Goal: Task Accomplishment & Management: Manage account settings

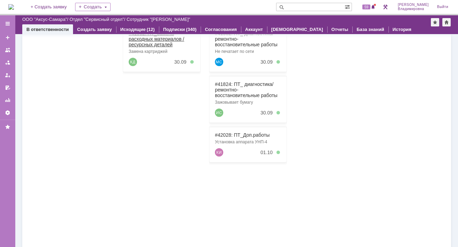
scroll to position [70, 0]
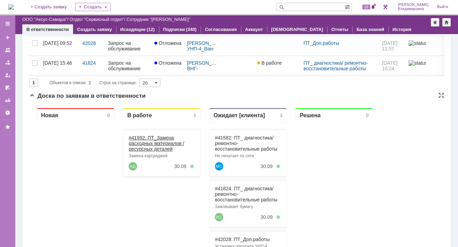
click at [142, 137] on link "#41992: ПТ_Замена расходных материалов / ресурсных деталей" at bounding box center [157, 143] width 56 height 17
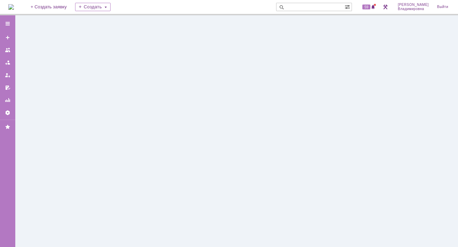
click at [142, 136] on div at bounding box center [236, 131] width 443 height 232
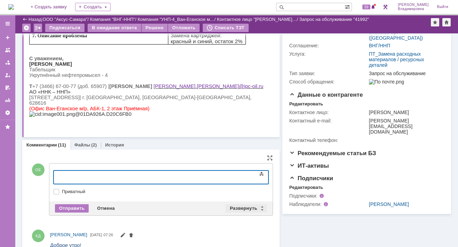
click at [238, 206] on div "Развернуть" at bounding box center [246, 208] width 41 height 8
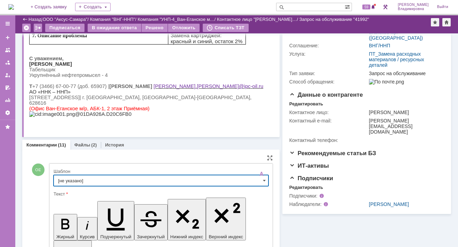
click at [73, 178] on input "[не указано]" at bounding box center [161, 180] width 215 height 11
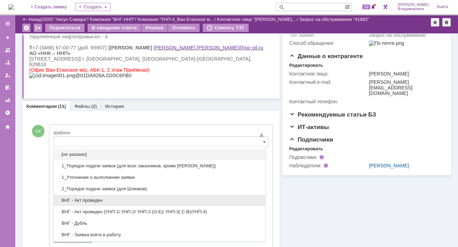
click at [82, 195] on div "ВНГ - Акт проведен" at bounding box center [159, 200] width 211 height 11
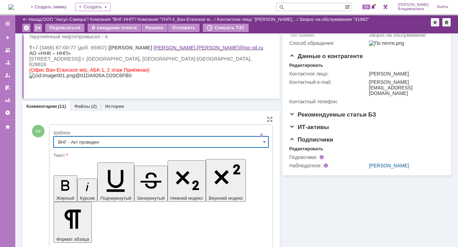
type input "ВНГ - Акт проведен"
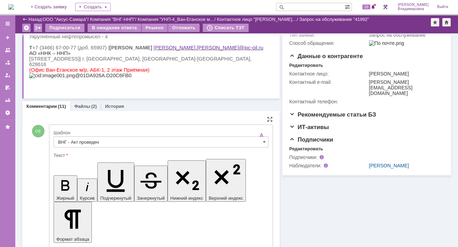
drag, startPoint x: 61, startPoint y: 1723, endPoint x: 182, endPoint y: 1727, distance: 120.7
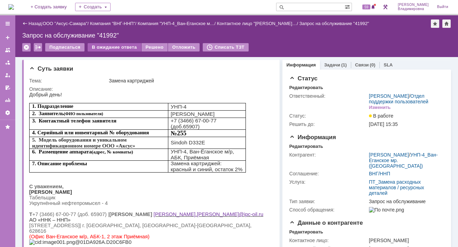
scroll to position [0, 0]
click at [115, 46] on div "В ожидание ответа" at bounding box center [114, 47] width 53 height 8
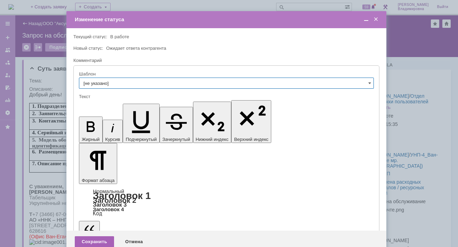
click at [92, 236] on div "Сохранить" at bounding box center [94, 241] width 39 height 11
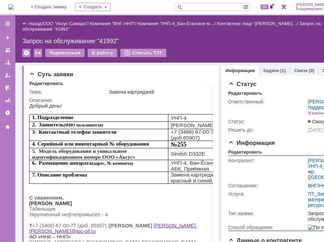
click at [284, 178] on td "Контрагент:" at bounding box center [267, 168] width 78 height 25
click at [237, 53] on div "Подписаться В работу Списать ТЗТ" at bounding box center [185, 56] width 327 height 15
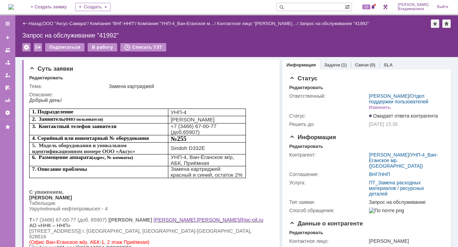
click at [14, 8] on img at bounding box center [11, 7] width 6 height 6
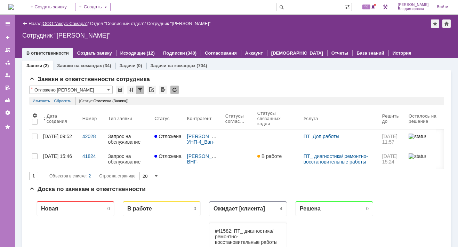
click at [68, 23] on link "ООО "Аксус-Самара"" at bounding box center [65, 23] width 45 height 5
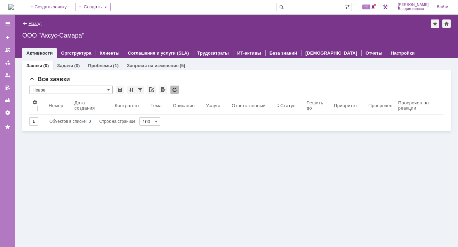
click at [32, 24] on link "Назад" at bounding box center [35, 23] width 13 height 5
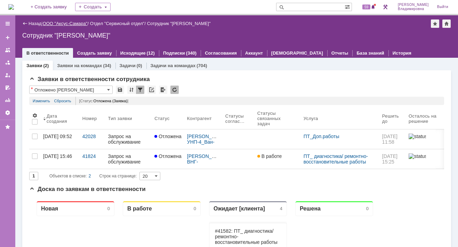
click at [80, 22] on link "ООО "Аксус-Самара"" at bounding box center [65, 23] width 45 height 5
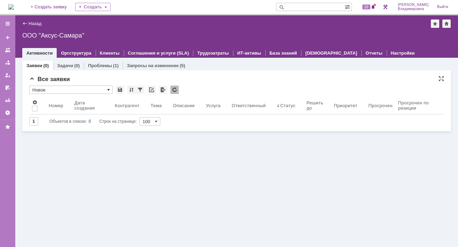
click at [109, 88] on span at bounding box center [108, 90] width 3 height 6
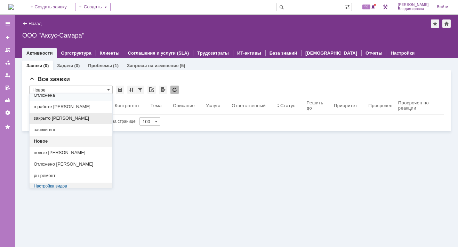
scroll to position [51, 0]
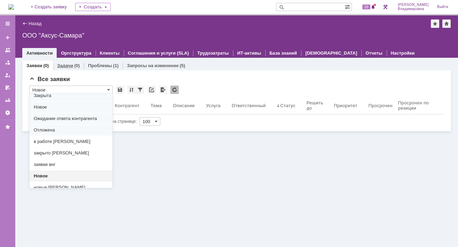
click at [67, 65] on link "Задачи" at bounding box center [65, 65] width 16 height 5
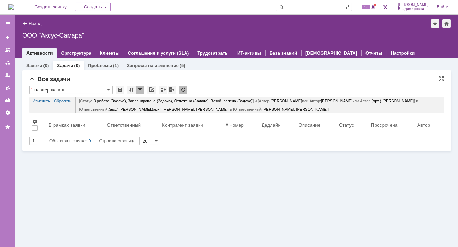
click at [39, 98] on link "Изменить" at bounding box center [41, 101] width 17 height 8
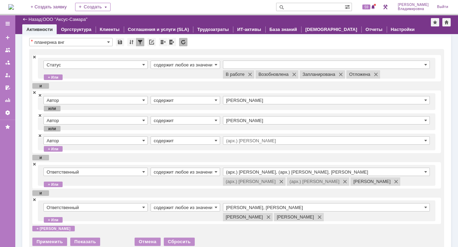
scroll to position [35, 0]
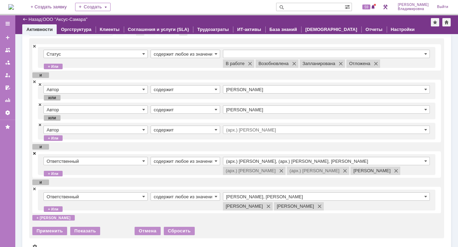
click at [34, 152] on span at bounding box center [34, 153] width 4 height 5
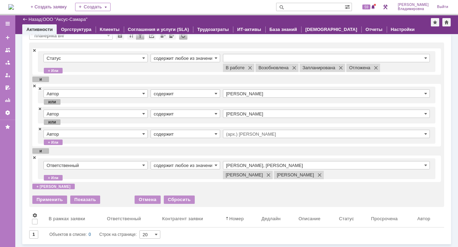
scroll to position [30, 0]
click at [52, 201] on div "Применить" at bounding box center [49, 200] width 35 height 8
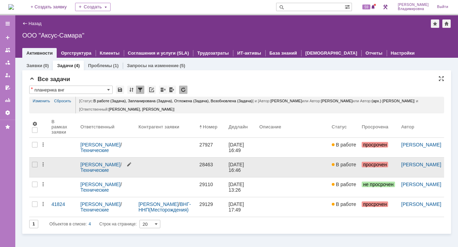
scroll to position [0, 0]
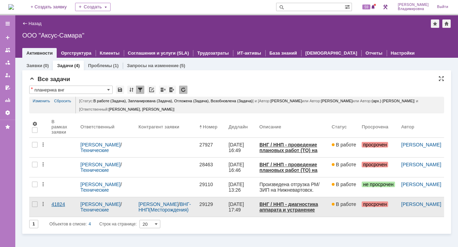
click at [62, 202] on link "41824" at bounding box center [58, 204] width 14 height 6
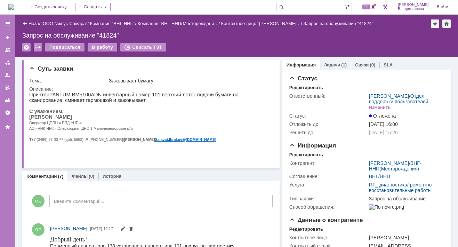
click at [324, 63] on link "Задачи" at bounding box center [332, 64] width 16 height 5
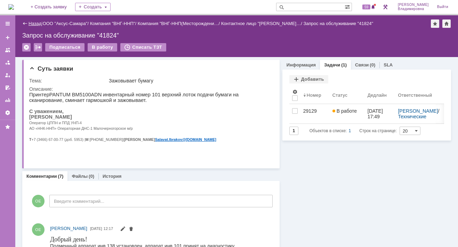
click at [37, 22] on link "Назад" at bounding box center [35, 23] width 13 height 5
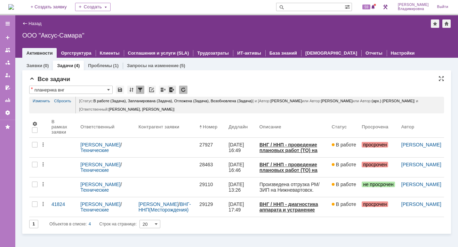
click at [171, 88] on div at bounding box center [172, 90] width 8 height 8
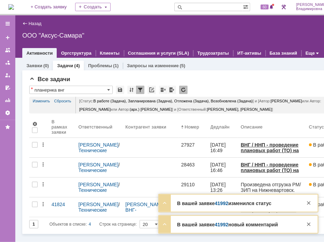
drag, startPoint x: 239, startPoint y: 202, endPoint x: 235, endPoint y: 204, distance: 4.4
click at [239, 202] on strong "В вашей заявке 41992 изменился статус" at bounding box center [224, 203] width 94 height 6
click at [217, 204] on link "41992" at bounding box center [222, 203] width 14 height 6
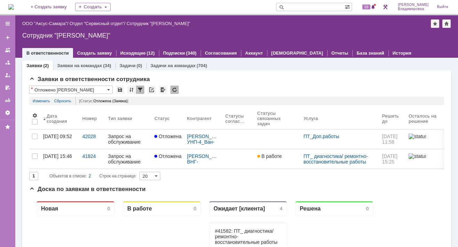
click at [299, 8] on input "text" at bounding box center [310, 7] width 69 height 8
type input "28463"
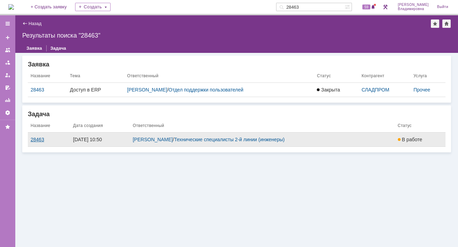
click at [40, 137] on div "28463" at bounding box center [49, 140] width 37 height 6
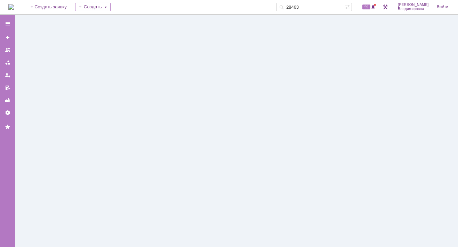
click at [40, 137] on div at bounding box center [236, 131] width 443 height 232
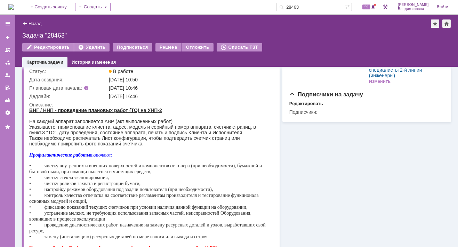
scroll to position [174, 0]
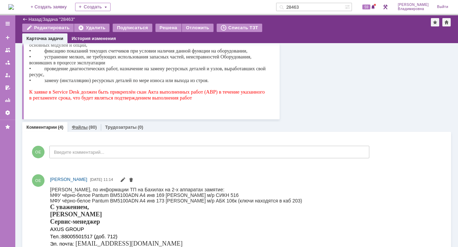
drag, startPoint x: 78, startPoint y: 126, endPoint x: 49, endPoint y: 68, distance: 64.9
click at [78, 126] on link "Файлы" at bounding box center [80, 126] width 16 height 5
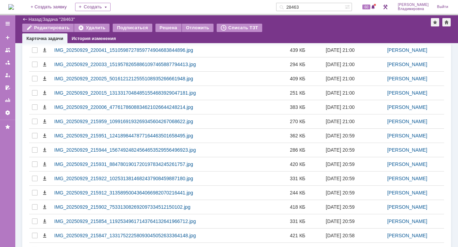
scroll to position [319, 0]
click at [368, 5] on span "60" at bounding box center [366, 7] width 8 height 5
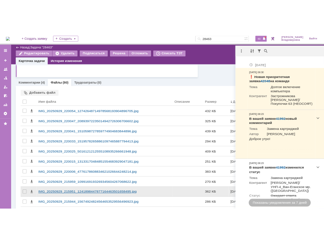
scroll to position [215, 0]
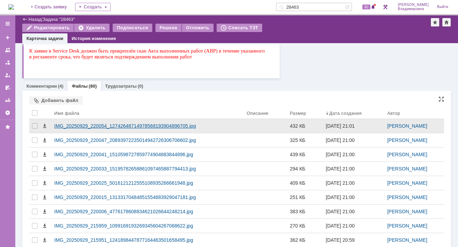
click at [80, 125] on div "IMG_20250929_220054_12742648714978568193904896705.jpg" at bounding box center [147, 126] width 187 height 6
click at [80, 125] on body "Идет загрузка, пожалуйста, подождите. На домашнюю + Создать заявку Создать 2846…" at bounding box center [229, 123] width 458 height 247
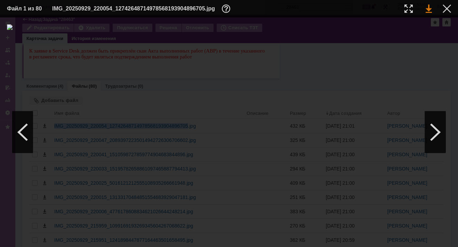
click at [429, 9] on link at bounding box center [429, 9] width 6 height 8
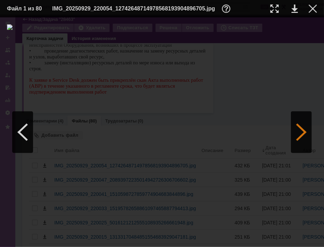
click at [297, 134] on div at bounding box center [301, 132] width 21 height 42
click at [297, 8] on link at bounding box center [294, 9] width 6 height 8
click at [301, 134] on div at bounding box center [301, 132] width 21 height 42
click at [300, 131] on div at bounding box center [301, 132] width 21 height 42
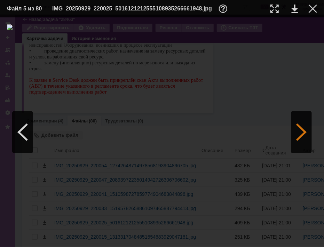
click at [302, 136] on div at bounding box center [301, 132] width 21 height 42
click at [300, 126] on div at bounding box center [301, 132] width 21 height 42
click at [295, 129] on div at bounding box center [301, 132] width 21 height 42
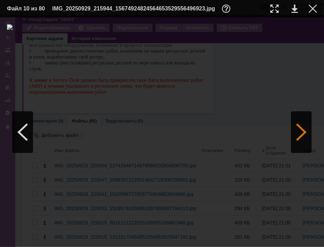
click at [294, 129] on div at bounding box center [301, 132] width 21 height 42
click at [159, 143] on img at bounding box center [162, 132] width 310 height 216
click at [293, 8] on link at bounding box center [294, 9] width 6 height 8
click at [310, 8] on div at bounding box center [312, 9] width 8 height 8
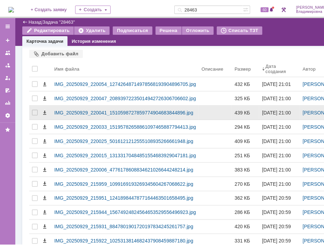
scroll to position [319, 0]
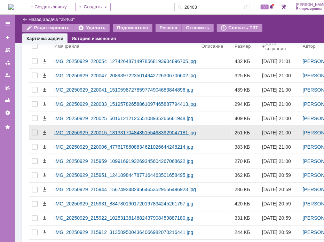
click at [112, 135] on div "IMG_20250929_220015_13133170484851554683929047181.jpg" at bounding box center [125, 133] width 142 height 6
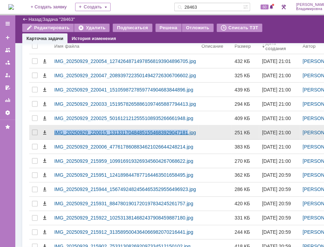
click at [112, 158] on body "Идет загрузка, пожалуйста, подождите. На домашнюю + Создать заявку Создать 2846…" at bounding box center [178, 123] width 356 height 247
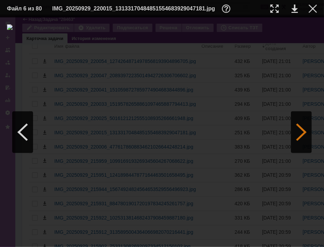
click at [302, 133] on div at bounding box center [301, 132] width 21 height 42
click at [301, 132] on div at bounding box center [301, 132] width 21 height 42
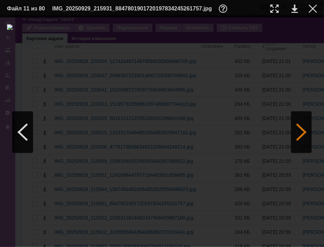
click at [301, 132] on div at bounding box center [301, 132] width 21 height 42
click at [301, 135] on div at bounding box center [301, 132] width 21 height 42
click at [296, 10] on link at bounding box center [294, 9] width 6 height 8
click at [312, 7] on div at bounding box center [312, 9] width 8 height 8
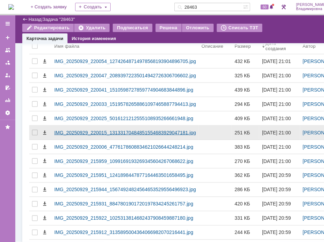
click at [175, 139] on div "IMG_20250929_220015_13133170484851554683929047181.jpg" at bounding box center [124, 133] width 147 height 14
click at [175, 163] on body "Идет загрузка, пожалуйста, подождите. На домашнюю + Создать заявку Создать 2846…" at bounding box center [178, 121] width 356 height 242
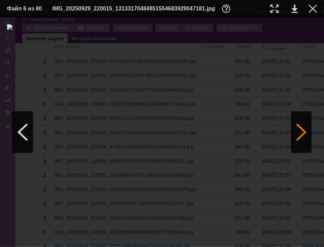
click at [301, 134] on div at bounding box center [301, 132] width 21 height 42
click at [300, 134] on div at bounding box center [301, 132] width 21 height 42
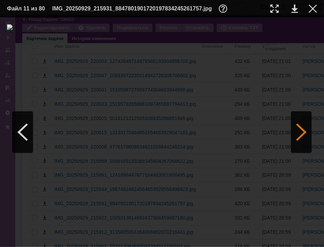
click at [300, 134] on div at bounding box center [301, 132] width 21 height 42
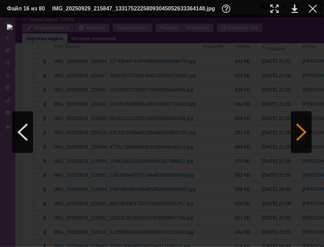
click at [301, 131] on div at bounding box center [301, 132] width 21 height 42
click at [264, 226] on div at bounding box center [162, 132] width 310 height 216
click at [302, 130] on div at bounding box center [301, 132] width 21 height 42
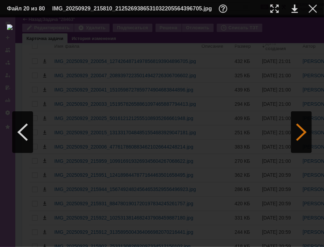
click at [303, 132] on div at bounding box center [301, 132] width 21 height 42
click at [302, 132] on div at bounding box center [301, 132] width 21 height 42
click at [18, 131] on div at bounding box center [22, 132] width 21 height 42
click at [294, 7] on link at bounding box center [294, 9] width 6 height 8
click at [304, 131] on div at bounding box center [301, 132] width 21 height 42
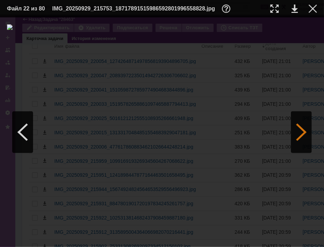
click at [300, 130] on div at bounding box center [301, 132] width 21 height 42
click at [301, 132] on div at bounding box center [301, 132] width 21 height 42
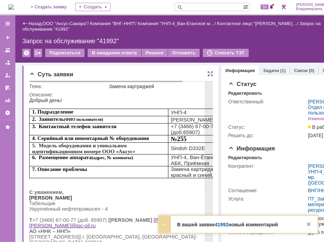
click at [158, 96] on div "Описание:" at bounding box center [137, 95] width 217 height 6
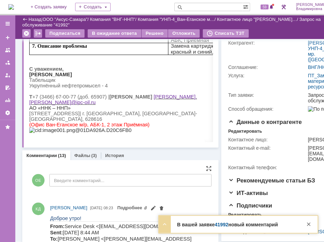
scroll to position [174, 0]
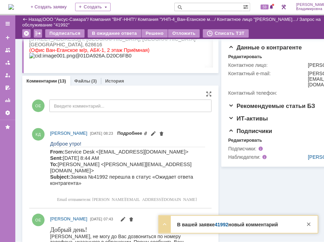
click at [147, 132] on link "Подробнее" at bounding box center [132, 132] width 30 height 5
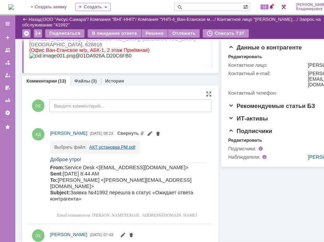
click at [112, 147] on link "АКТ установки РМ.pdf" at bounding box center [112, 146] width 46 height 5
click at [79, 79] on link "Файлы" at bounding box center [82, 80] width 16 height 5
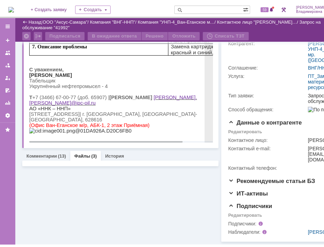
scroll to position [150, 0]
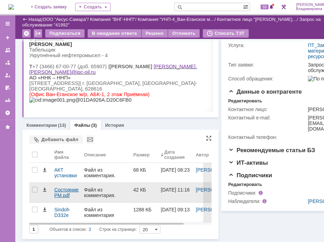
click at [58, 187] on div "Состояние РМ.pdf" at bounding box center [66, 192] width 24 height 11
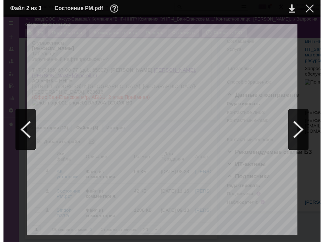
scroll to position [0, 0]
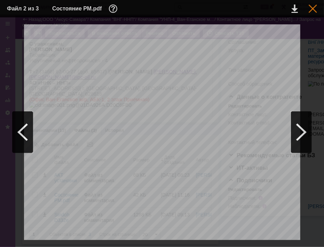
click at [313, 6] on div at bounding box center [312, 9] width 8 height 8
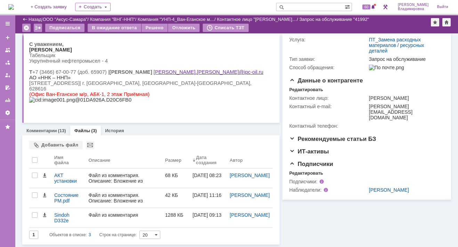
scroll to position [118, 0]
click at [50, 130] on link "Комментарии" at bounding box center [41, 130] width 31 height 5
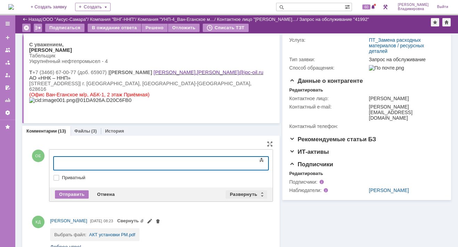
click at [234, 192] on div "Развернуть" at bounding box center [246, 194] width 41 height 8
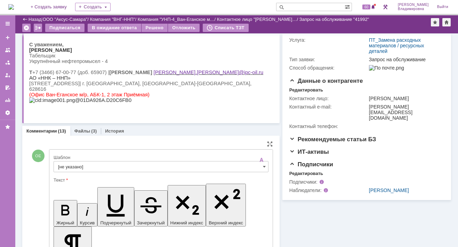
click at [66, 166] on input "[не указано]" at bounding box center [161, 166] width 215 height 11
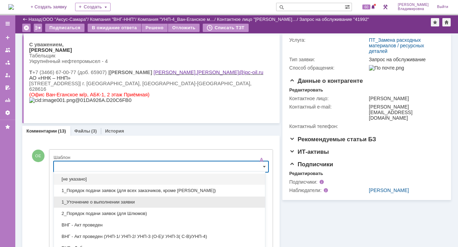
scroll to position [143, 0]
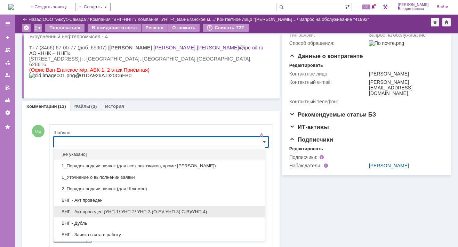
click at [90, 212] on span "ВНГ - Акт проведен (УНП-1/ УНП-2/ УНП-3 (О-Е)/ УНП-3( С-В)/УНП-4)" at bounding box center [159, 212] width 203 height 6
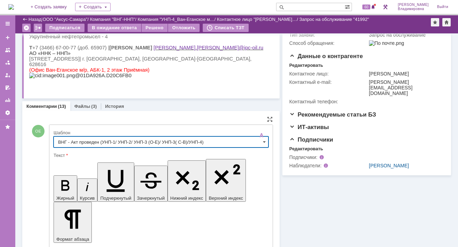
type input "ВНГ - Акт проведен (УНП-1/ УНП-2/ УНП-3 (О-Е)/ УНП-3( С-В)/УНП-4)"
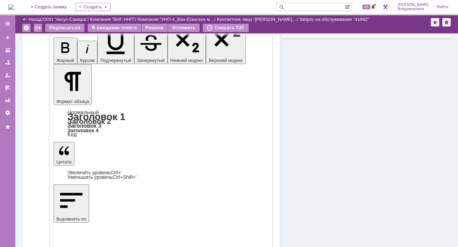
scroll to position [282, 0]
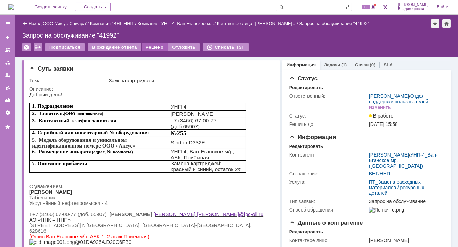
scroll to position [0, 0]
click at [149, 46] on div "Решено" at bounding box center [155, 47] width 26 height 8
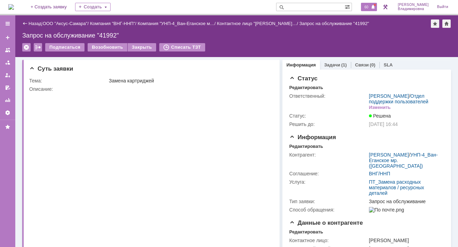
click at [323, 5] on span "60" at bounding box center [366, 7] width 8 height 5
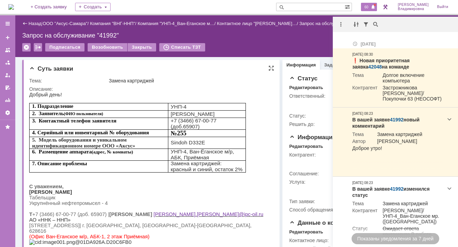
click at [234, 207] on p at bounding box center [148, 209] width 239 height 6
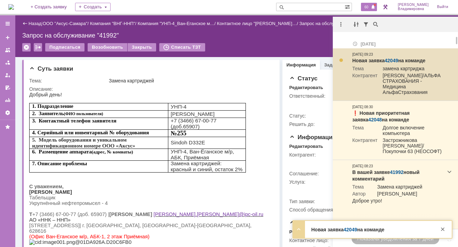
click at [323, 59] on link "42049" at bounding box center [392, 61] width 14 height 6
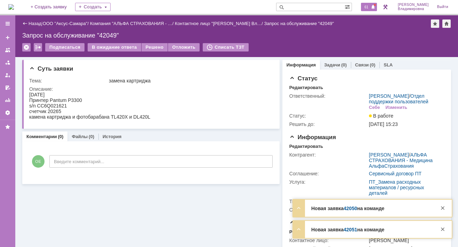
click at [370, 7] on span "61" at bounding box center [366, 7] width 8 height 5
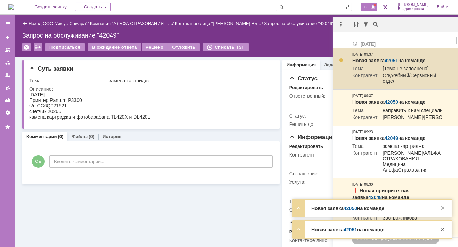
click at [391, 63] on link "42051" at bounding box center [392, 61] width 14 height 6
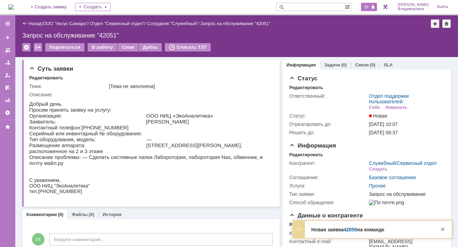
click at [370, 6] on span "59" at bounding box center [366, 7] width 8 height 5
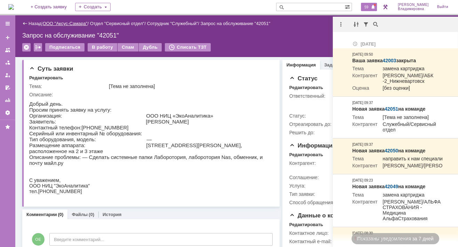
click at [65, 24] on link "ООО "Аксус-Самара"" at bounding box center [65, 23] width 45 height 5
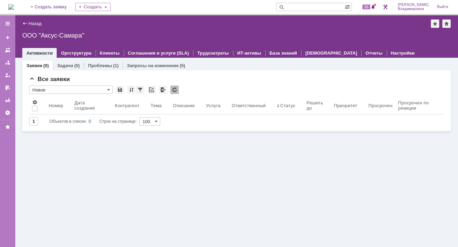
click at [50, 145] on div "Заявки (0) Задачи (0) Проблемы (1) Запросы на изменение (5) Все заявки * Новое …" at bounding box center [236, 152] width 443 height 189
click at [298, 8] on input "text" at bounding box center [310, 7] width 69 height 8
type input "42028"
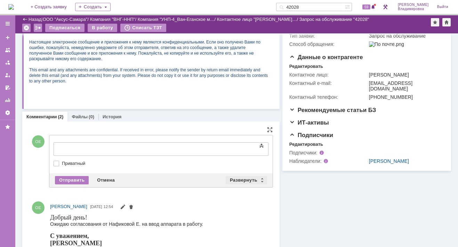
click at [240, 180] on div "Развернуть" at bounding box center [246, 180] width 41 height 8
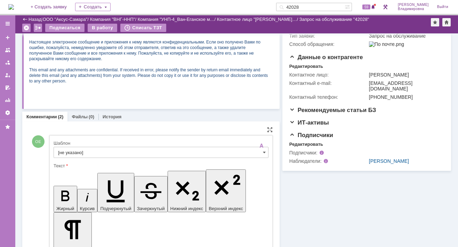
click at [79, 150] on input "[не указано]" at bounding box center [161, 152] width 215 height 11
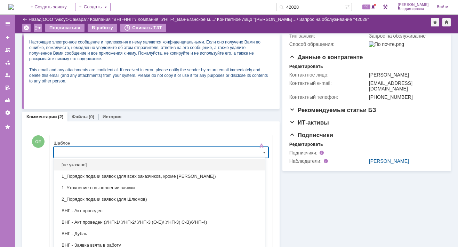
scroll to position [150, 0]
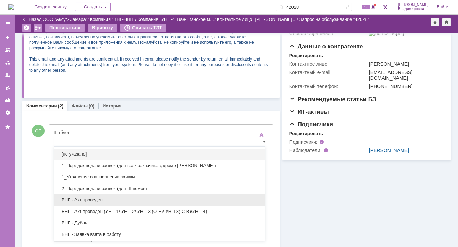
click at [85, 195] on div "ВНГ - Акт проведен" at bounding box center [159, 199] width 211 height 11
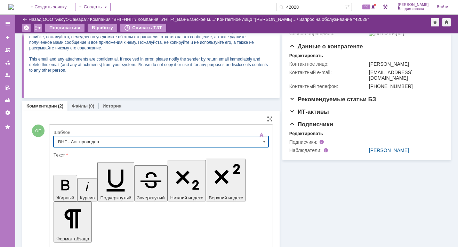
type input "ВНГ - Акт проведен"
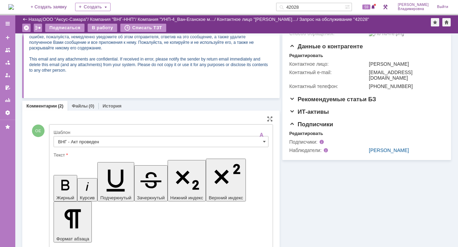
drag, startPoint x: 141, startPoint y: 1722, endPoint x: 219, endPoint y: 1721, distance: 77.9
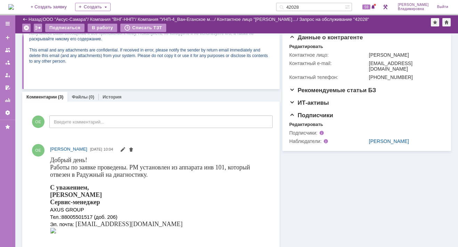
scroll to position [115, 0]
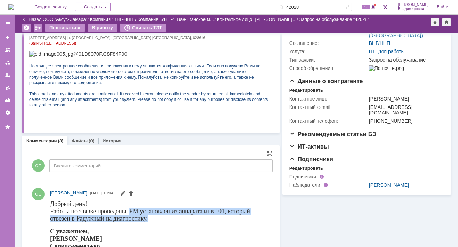
drag, startPoint x: 133, startPoint y: 210, endPoint x: 154, endPoint y: 219, distance: 22.3
click at [154, 219] on div "Работы по заявке проведены. РМ установлен из аппарата инв 101, который отвезен …" at bounding box center [158, 214] width 216 height 15
drag, startPoint x: 154, startPoint y: 219, endPoint x: 138, endPoint y: 216, distance: 16.4
copy font "РМ установлен из аппарата инв 101, который отвезен в [GEOGRAPHIC_DATA] на диагн…"
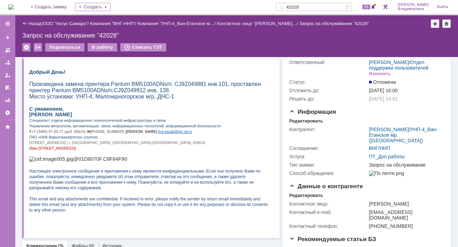
scroll to position [0, 0]
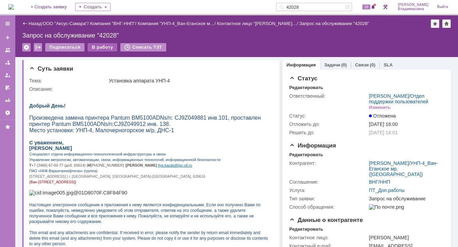
click at [104, 47] on div "В работу" at bounding box center [103, 47] width 30 height 8
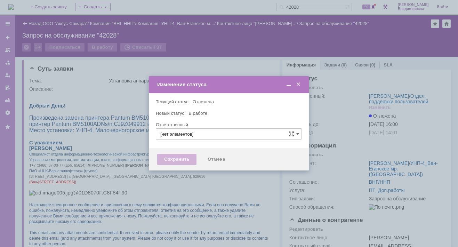
type input "[PERSON_NAME]"
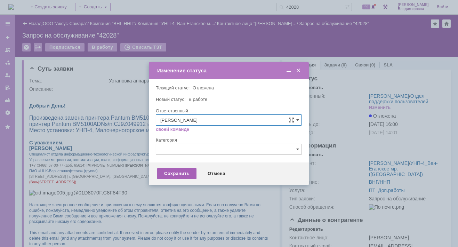
click at [178, 171] on div "Сохранить" at bounding box center [176, 173] width 39 height 11
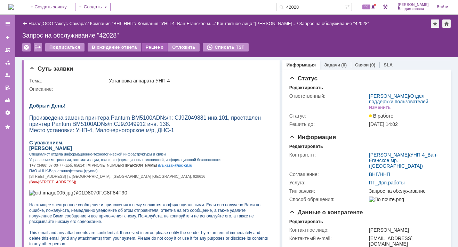
click at [153, 46] on div "Решено" at bounding box center [155, 47] width 26 height 8
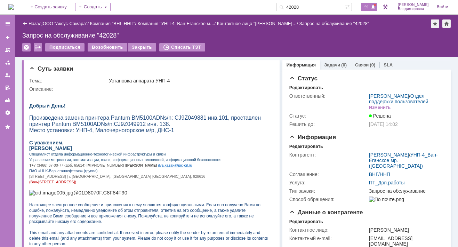
click at [370, 7] on span "59" at bounding box center [366, 7] width 8 height 5
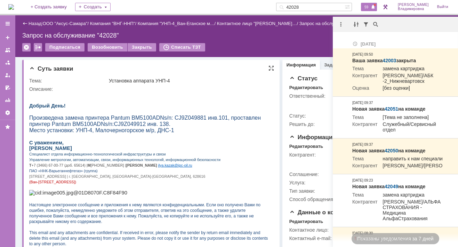
click at [236, 97] on p at bounding box center [148, 95] width 239 height 6
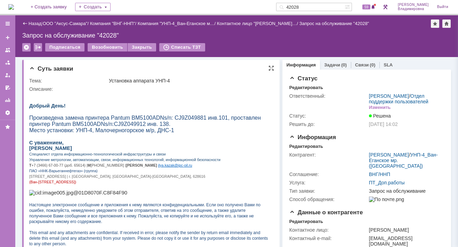
click at [82, 90] on div "Описание:" at bounding box center [150, 89] width 242 height 6
click at [106, 7] on div "Создать" at bounding box center [92, 7] width 35 height 8
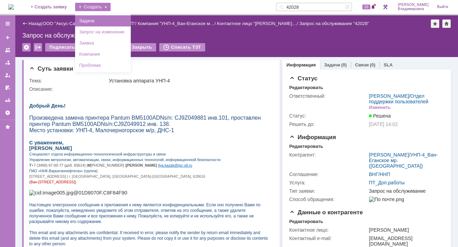
click at [106, 18] on link "Задача" at bounding box center [103, 21] width 53 height 8
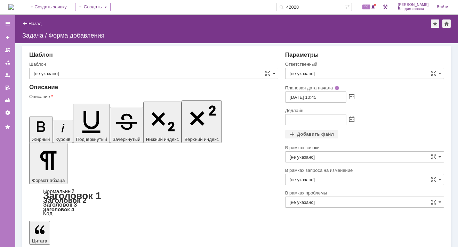
click at [273, 71] on span at bounding box center [274, 74] width 3 height 6
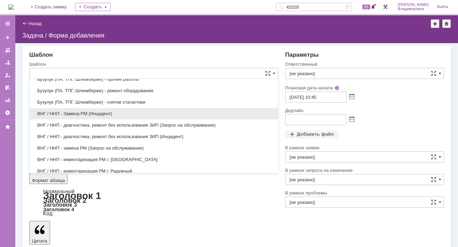
scroll to position [271, 0]
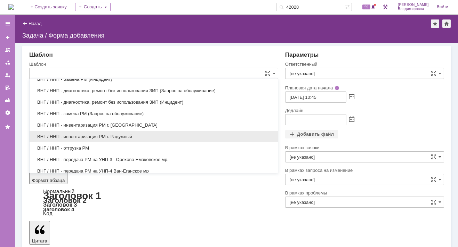
click at [78, 134] on span "ВНГ / ННП - инвентаризация РМ г. Радужный" at bounding box center [154, 137] width 240 height 6
type input "ВНГ / ННП - инвентаризация РМ г. Радужный"
type input "[PERSON_NAME]"
type input "[DATE] 11:45"
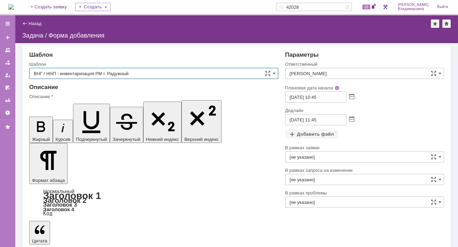
type input "ВНГ / ННП - инвентаризация РМ г. Радужный"
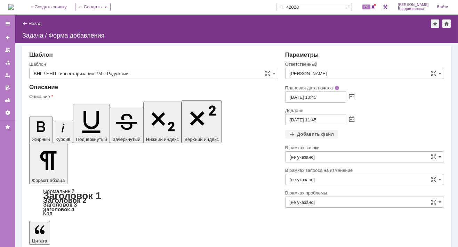
click at [439, 72] on span at bounding box center [440, 74] width 3 height 6
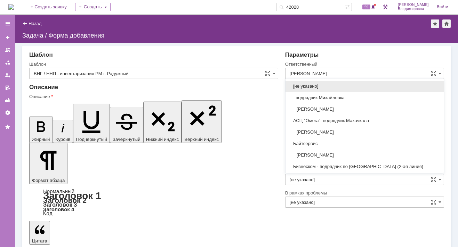
click at [382, 53] on div "Параметры" at bounding box center [364, 54] width 159 height 7
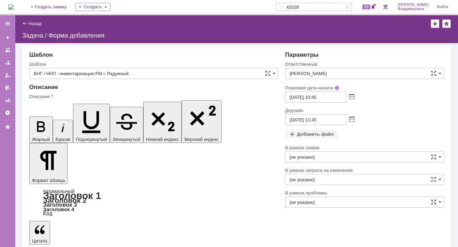
type input "[PERSON_NAME]"
click at [351, 119] on span at bounding box center [351, 120] width 5 height 6
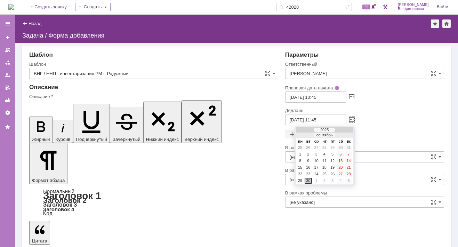
click at [343, 133] on div at bounding box center [344, 135] width 5 height 5
click at [333, 146] on div "3" at bounding box center [332, 148] width 7 height 6
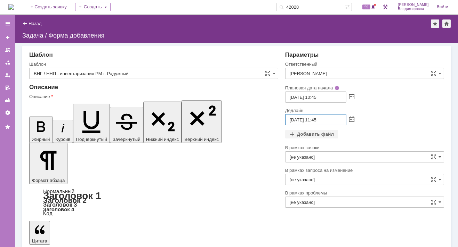
click at [317, 118] on input "[DATE] 11:45" at bounding box center [315, 119] width 61 height 11
type input "[DATE] 12:45"
click at [308, 134] on div "Добавить файл" at bounding box center [311, 134] width 53 height 8
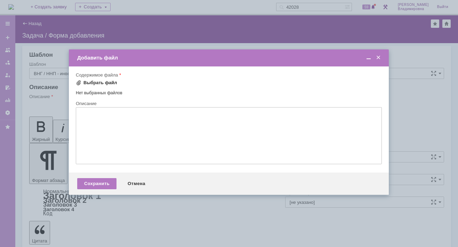
click at [88, 82] on div "Выбрать файл" at bounding box center [100, 83] width 34 height 6
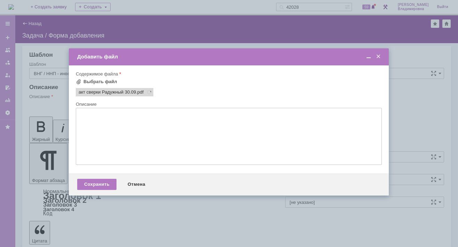
scroll to position [0, 0]
click at [92, 189] on div "Сохранить" at bounding box center [96, 184] width 39 height 11
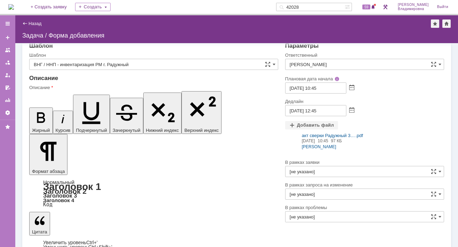
scroll to position [14, 0]
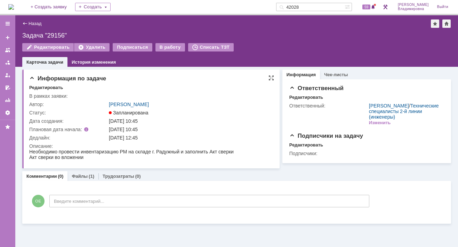
click at [248, 71] on div "Информация по задаче Редактировать В рамках заявки: Автор: [PERSON_NAME]: Запла…" at bounding box center [150, 119] width 257 height 99
click at [370, 5] on span "59" at bounding box center [366, 7] width 8 height 5
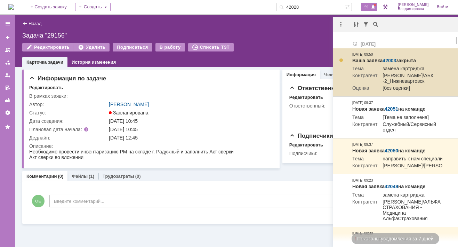
click at [380, 82] on td "[PERSON_NAME]/АБК -2_Нижневартовск" at bounding box center [409, 79] width 65 height 13
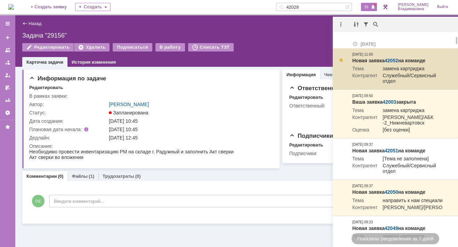
click at [394, 58] on link "42052" at bounding box center [392, 61] width 14 height 6
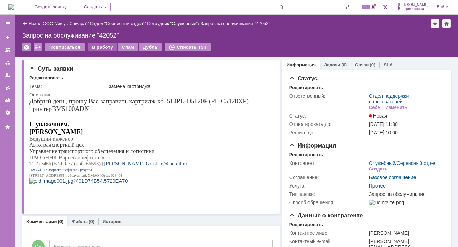
click at [105, 46] on div "В работу" at bounding box center [103, 47] width 30 height 8
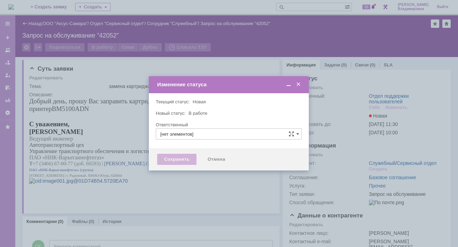
type input "Отдел поддержки пользователей"
type input "[PERSON_NAME]"
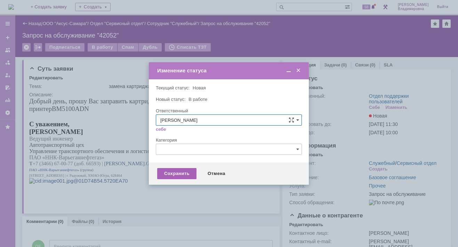
click at [178, 172] on div "Сохранить" at bounding box center [176, 173] width 39 height 11
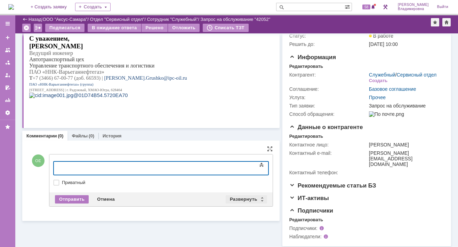
click at [238, 198] on div "Развернуть" at bounding box center [246, 199] width 41 height 8
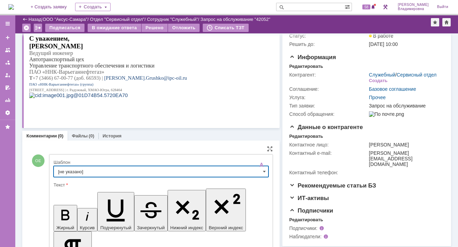
click at [73, 167] on input "[не указано]" at bounding box center [161, 171] width 215 height 11
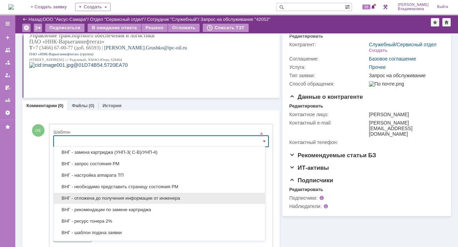
scroll to position [201, 0]
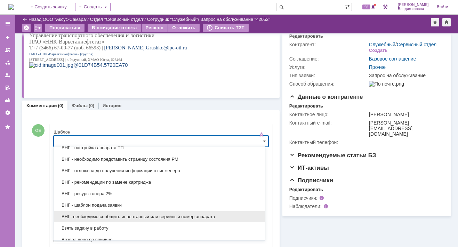
click at [92, 214] on span "ВНГ- необходимо сообщить инвентарный или серийный номер аппарата" at bounding box center [159, 217] width 203 height 6
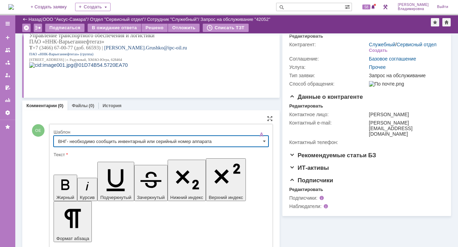
type input "ВНГ- необходимо сообщить инвентарный или серийный номер аппарата"
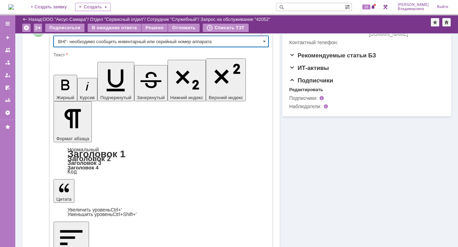
scroll to position [187, 0]
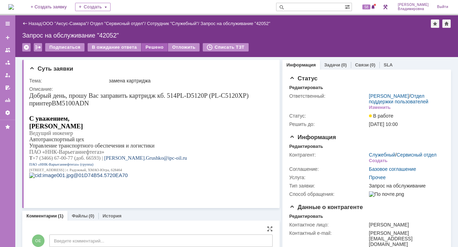
scroll to position [0, 0]
click at [124, 48] on div "В ожидание ответа" at bounding box center [114, 47] width 53 height 8
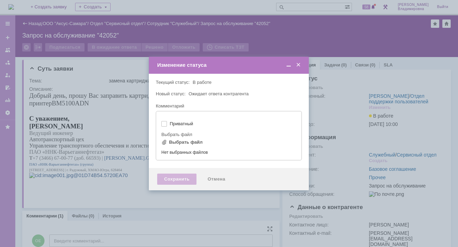
type input "[не указано]"
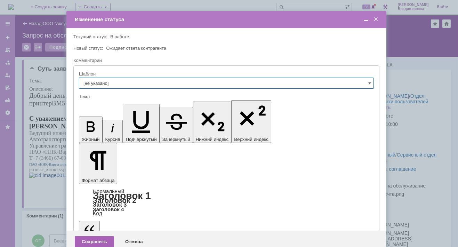
click at [99, 236] on div "Сохранить" at bounding box center [94, 241] width 39 height 11
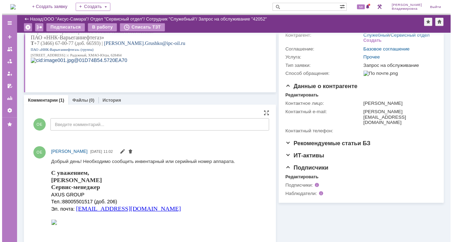
scroll to position [111, 0]
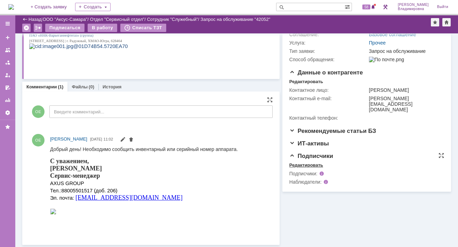
click at [302, 162] on div "Редактировать" at bounding box center [306, 165] width 34 height 6
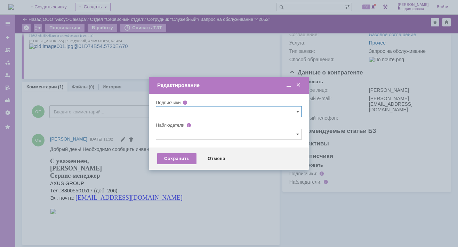
click at [172, 134] on input "text" at bounding box center [229, 134] width 146 height 11
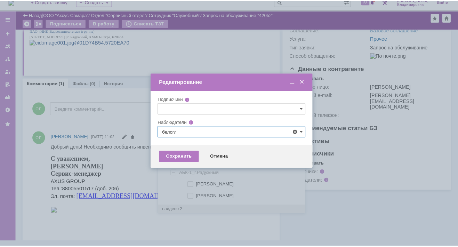
scroll to position [0, 0]
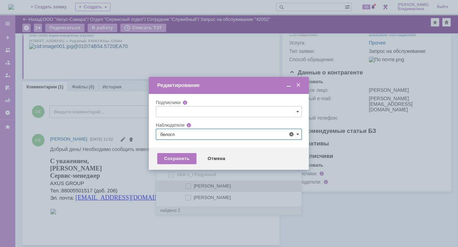
click at [194, 185] on span at bounding box center [194, 184] width 0 height 3
click at [190, 185] on input "[PERSON_NAME]" at bounding box center [188, 186] width 5 height 5
type input "[PERSON_NAME]"
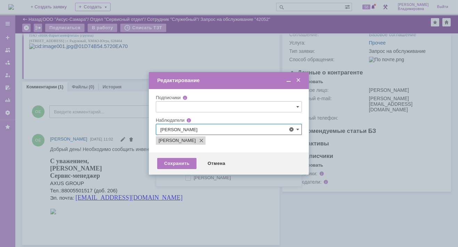
click at [141, 175] on div at bounding box center [229, 123] width 458 height 247
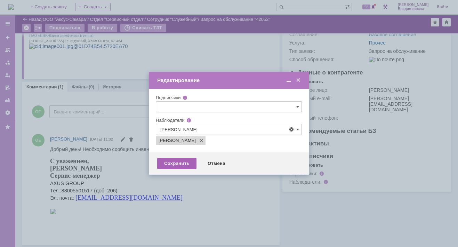
click at [177, 162] on div "Сохранить" at bounding box center [176, 163] width 39 height 11
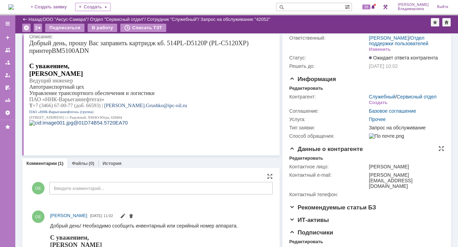
scroll to position [7, 0]
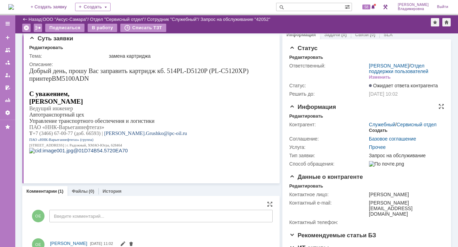
click at [370, 133] on div "Создать" at bounding box center [378, 131] width 18 height 6
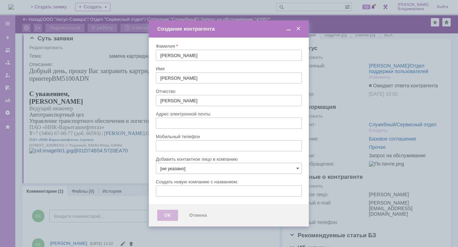
type input "[PERSON_NAME][EMAIL_ADDRESS][DOMAIN_NAME]"
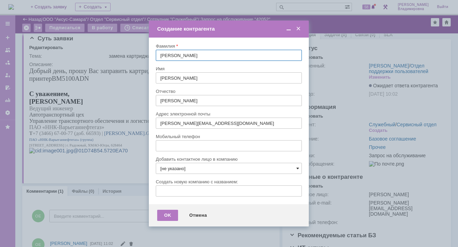
click at [296, 167] on span at bounding box center [297, 169] width 3 height 6
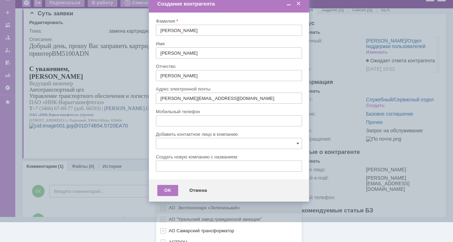
scroll to position [207, 0]
click at [169, 237] on div "[не указано] AVON AXUS Axus Computers DELPHI Xcom _подрядчик Михайловка «ММЦ Пр…" at bounding box center [228, 245] width 145 height 601
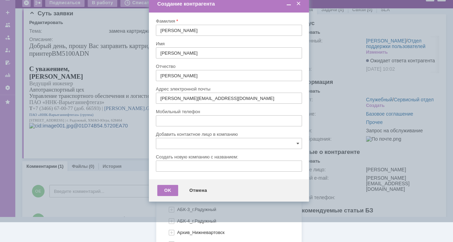
scroll to position [380, 0]
click at [185, 181] on span "АБК-1_г.Радужный" at bounding box center [196, 183] width 39 height 5
type input "АБК-1_г.Радужный"
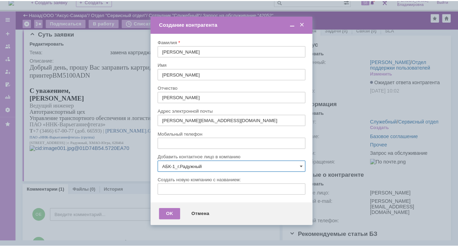
scroll to position [0, 0]
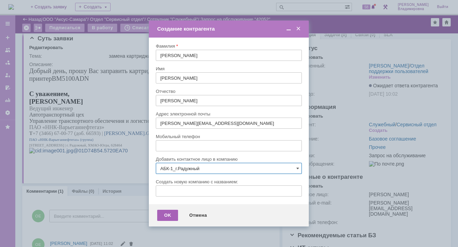
click at [166, 216] on div "OK" at bounding box center [167, 215] width 21 height 11
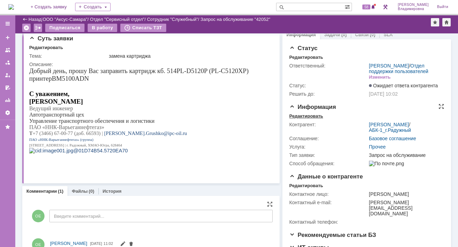
click at [302, 119] on div "Редактировать" at bounding box center [306, 116] width 34 height 6
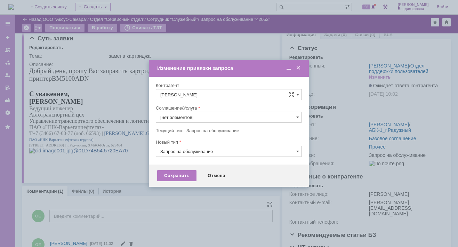
type input "Прочее"
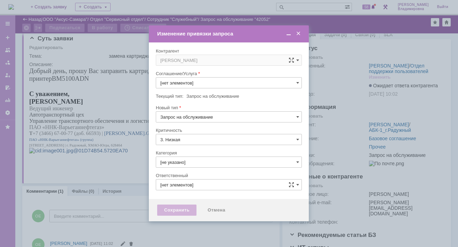
type input "[PERSON_NAME]"
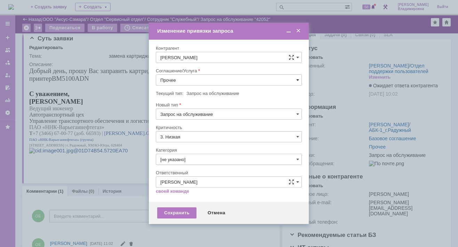
click at [297, 78] on span at bounding box center [297, 80] width 3 height 6
click at [198, 165] on span "ПТ_Замена расходных материалов / ресурсных деталей" at bounding box center [228, 166] width 137 height 6
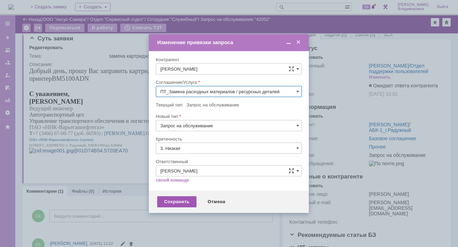
type input "ПТ_Замена расходных материалов / ресурсных деталей"
click at [174, 199] on div "Сохранить" at bounding box center [176, 201] width 39 height 11
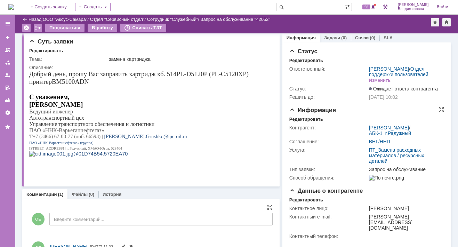
scroll to position [0, 0]
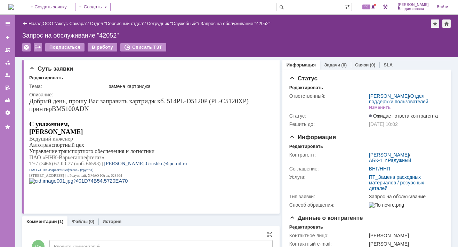
click at [371, 2] on div "59" at bounding box center [366, 7] width 21 height 14
click at [370, 7] on span "59" at bounding box center [366, 7] width 8 height 5
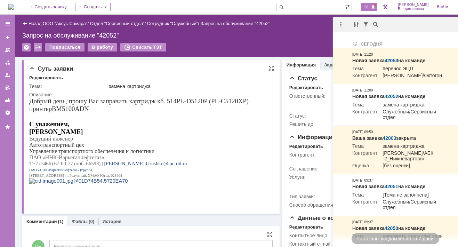
click at [159, 115] on p at bounding box center [148, 117] width 239 height 8
click at [291, 38] on div "Запрос на обслуживание "42052"" at bounding box center [236, 35] width 429 height 7
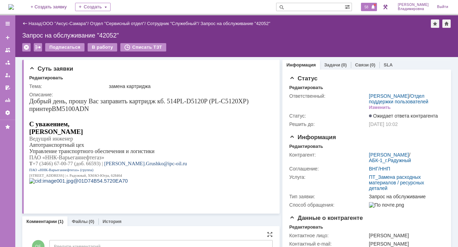
click at [370, 8] on span "58" at bounding box center [366, 7] width 8 height 5
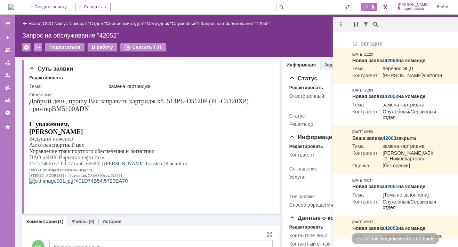
click at [313, 106] on td "Ответственный:" at bounding box center [328, 102] width 78 height 20
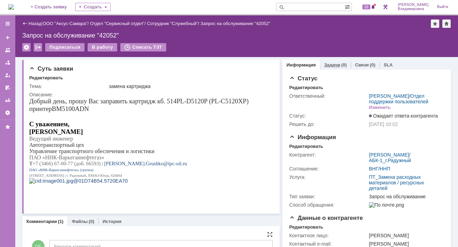
click at [330, 62] on link "Задачи" at bounding box center [332, 64] width 16 height 5
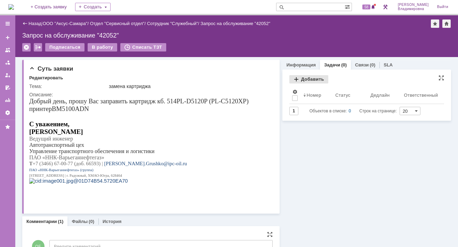
click at [301, 79] on div "Добавить" at bounding box center [308, 79] width 39 height 8
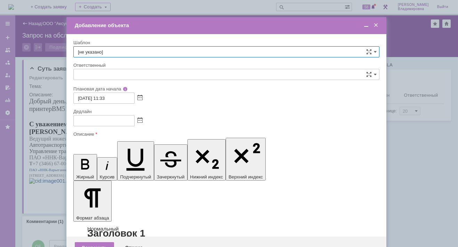
type input "[не указано]"
click at [374, 51] on span at bounding box center [375, 52] width 3 height 6
click at [97, 124] on span "ВНГ / ННП - замена РМ (Запрос на обслуживание)" at bounding box center [226, 127] width 297 height 6
type input "ВНГ / ННП - замена РМ (Запрос на обслуживание)"
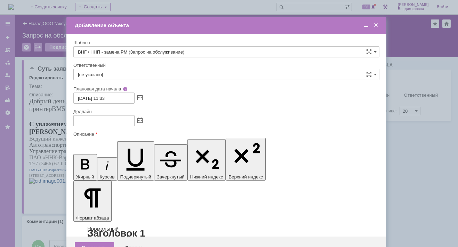
type input "[PERSON_NAME]"
type input "[DATE] 19:33"
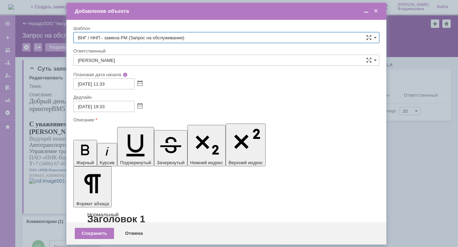
type input "ВНГ / ННП - замена РМ (Запрос на обслуживание)"
click at [122, 62] on input "[PERSON_NAME]" at bounding box center [226, 60] width 306 height 11
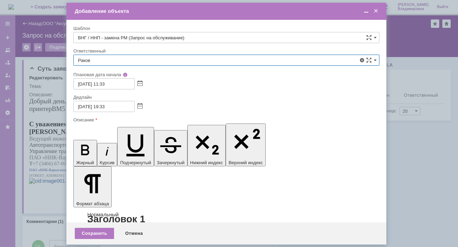
click at [97, 109] on span "[PERSON_NAME]" at bounding box center [226, 111] width 297 height 6
type input "[PERSON_NAME]"
click at [141, 104] on span at bounding box center [139, 107] width 5 height 6
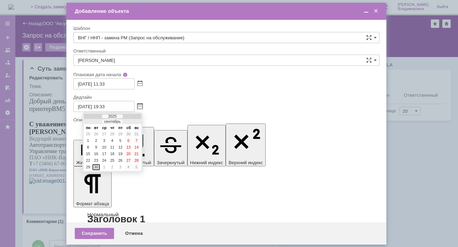
click at [95, 165] on div "30" at bounding box center [96, 167] width 7 height 6
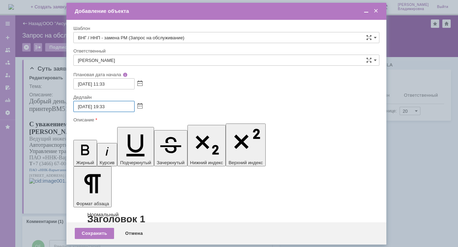
click at [106, 105] on input "[DATE] 19:33" at bounding box center [103, 106] width 61 height 11
drag, startPoint x: 108, startPoint y: 105, endPoint x: 112, endPoint y: 105, distance: 4.2
click at [112, 105] on input "[DATE] 17:33" at bounding box center [103, 106] width 61 height 11
type input "[DATE] 17:00"
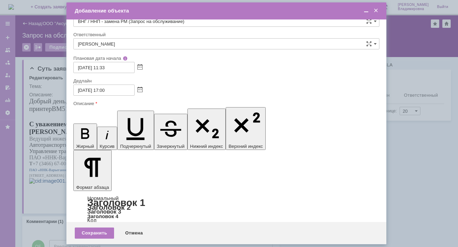
scroll to position [0, 0]
click at [103, 231] on div "Сохранить" at bounding box center [94, 232] width 39 height 11
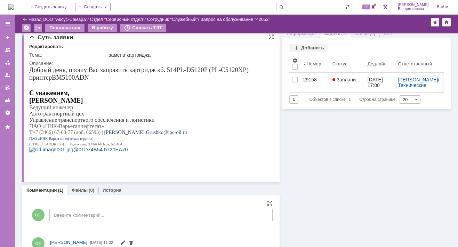
scroll to position [7, 0]
